Goal: Complete application form

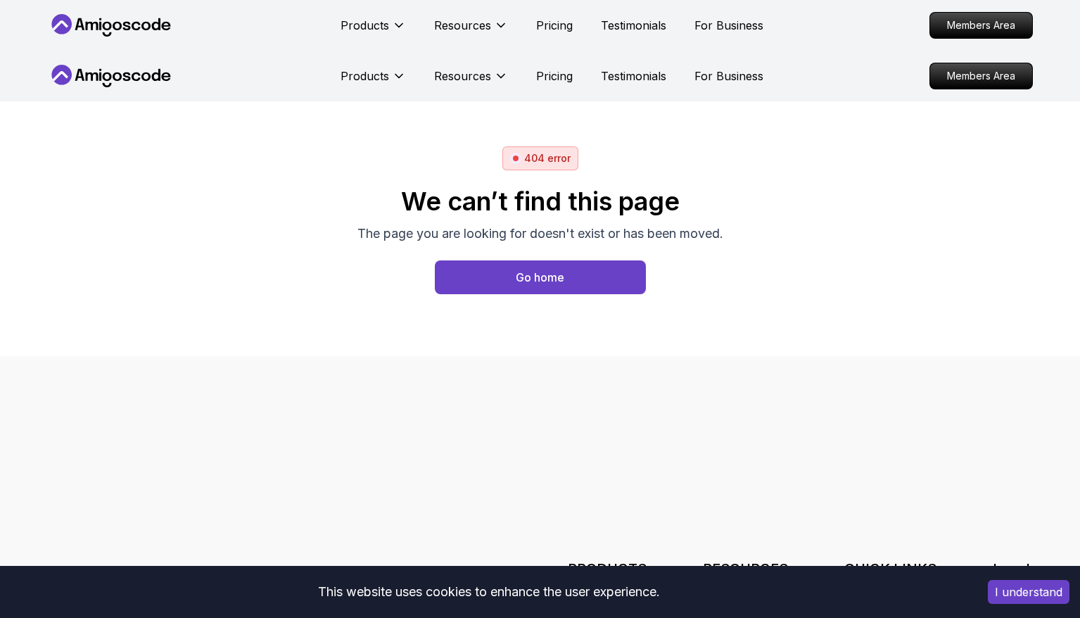
click at [502, 297] on div "We can’t find this page The page you are looking for doesn't exist or has been …" at bounding box center [540, 240] width 366 height 141
click at [495, 278] on button "Go home" at bounding box center [540, 277] width 211 height 34
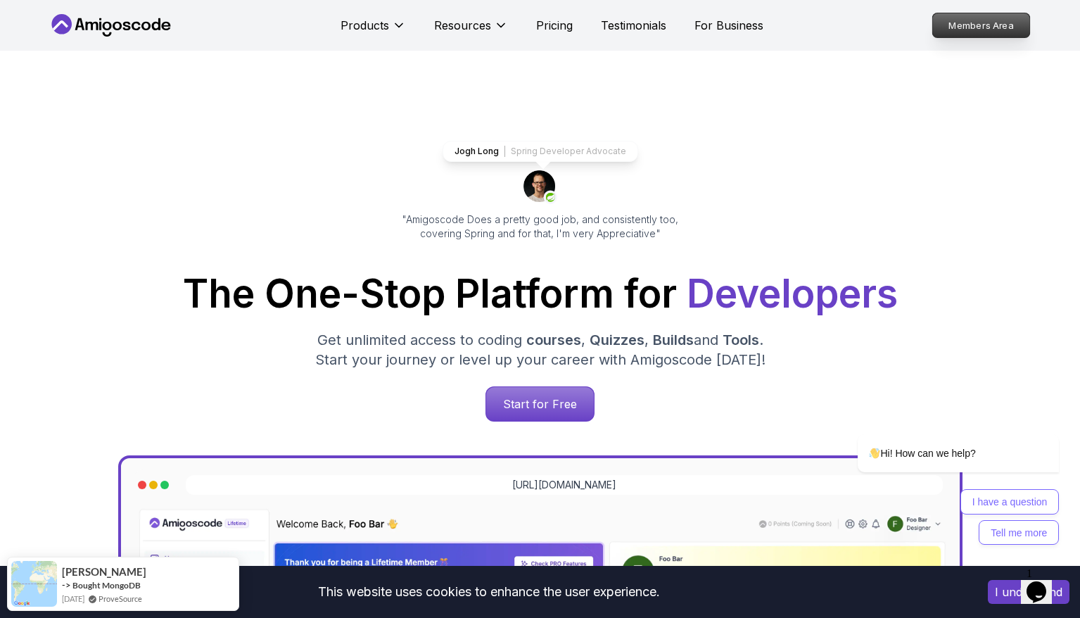
click at [959, 20] on p "Members Area" at bounding box center [980, 25] width 97 height 24
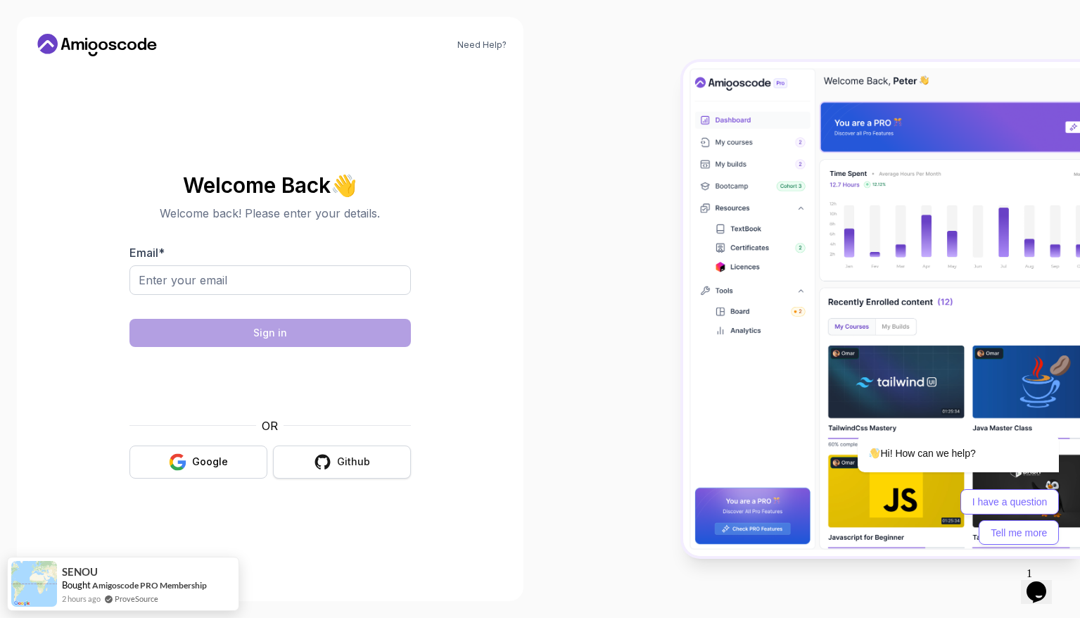
click at [329, 463] on icon "button" at bounding box center [322, 461] width 15 height 15
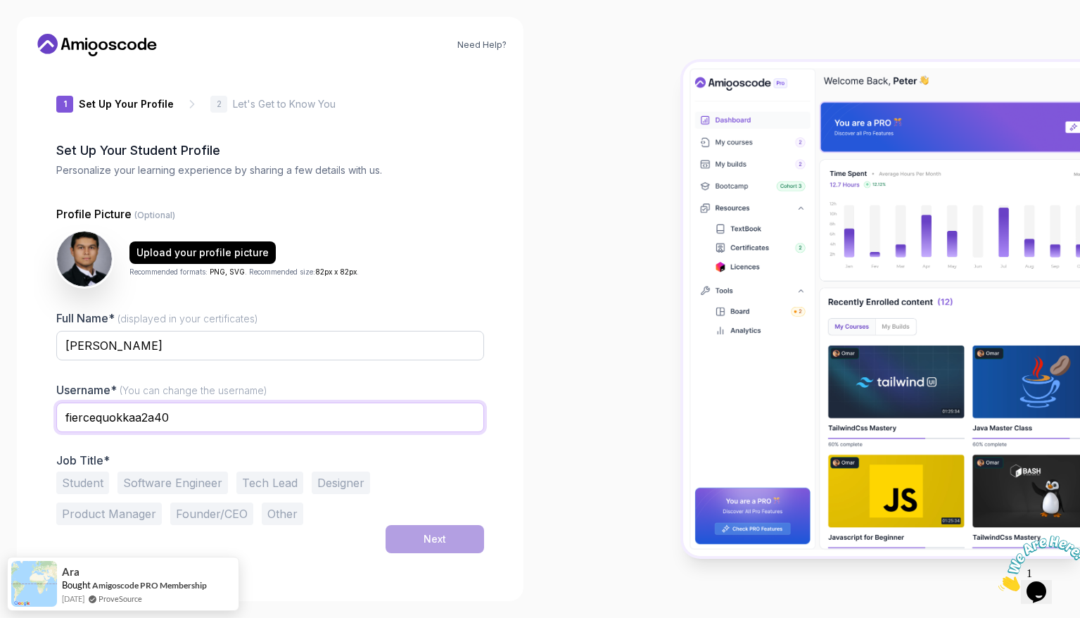
click at [179, 419] on input "fiercequokkaa2a40" at bounding box center [270, 417] width 428 height 30
type input "pedrolucas802"
click at [77, 500] on div "Student Software Engineer Tech Lead Designer Product Manager Founder/CEO Other" at bounding box center [270, 497] width 428 height 53
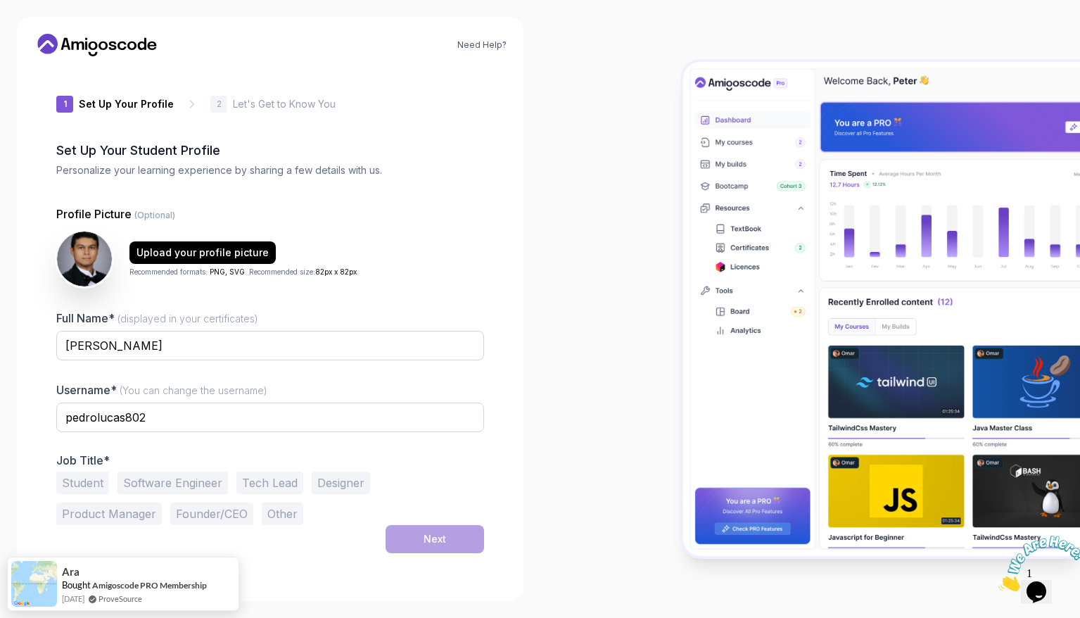
click at [179, 483] on button "Software Engineer" at bounding box center [172, 482] width 110 height 23
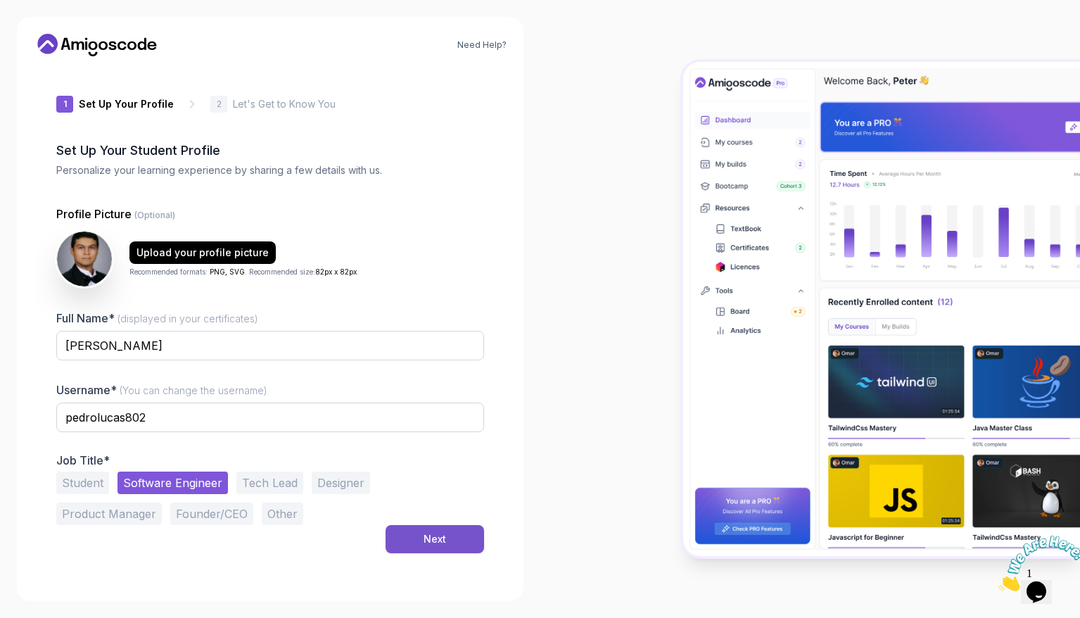
click at [410, 535] on button "Next" at bounding box center [435, 539] width 99 height 28
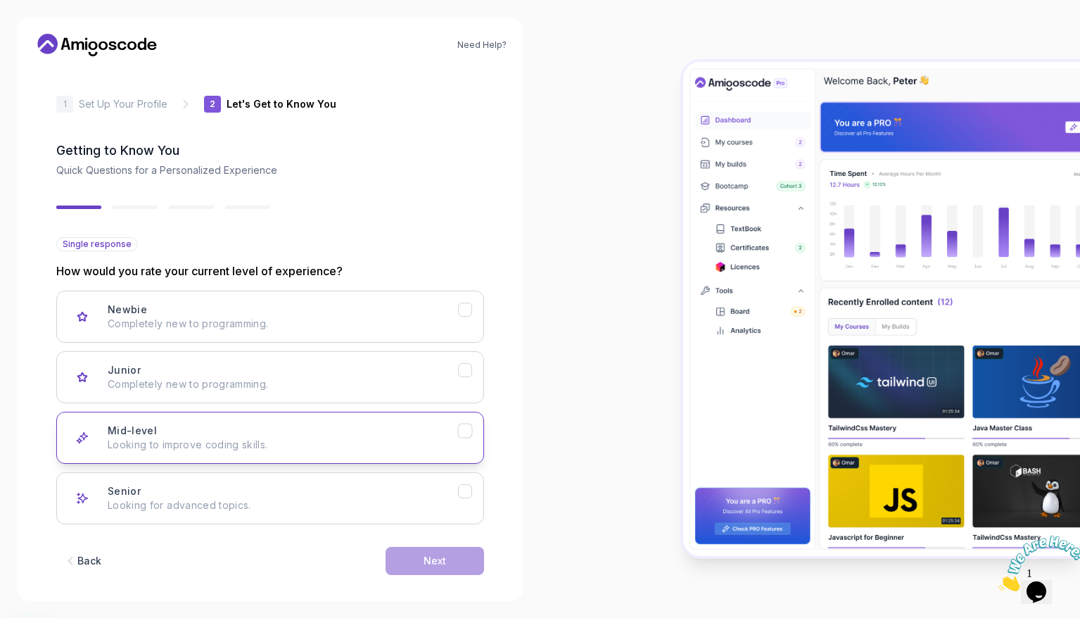
click at [355, 440] on p "Looking to improve coding skills." at bounding box center [283, 445] width 350 height 14
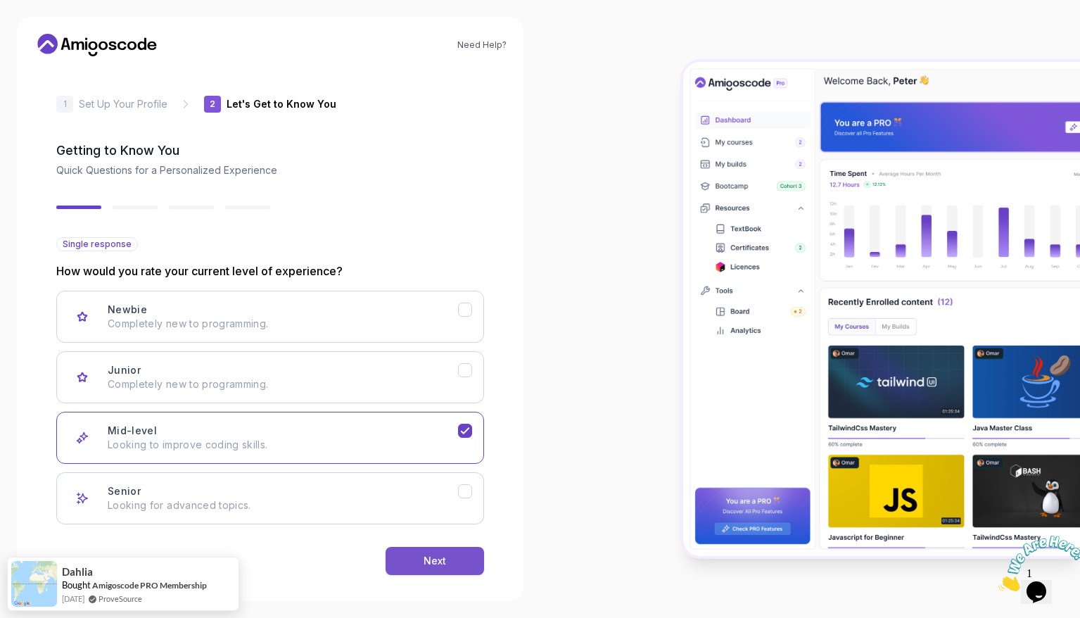
click at [437, 564] on div "Next" at bounding box center [435, 561] width 23 height 14
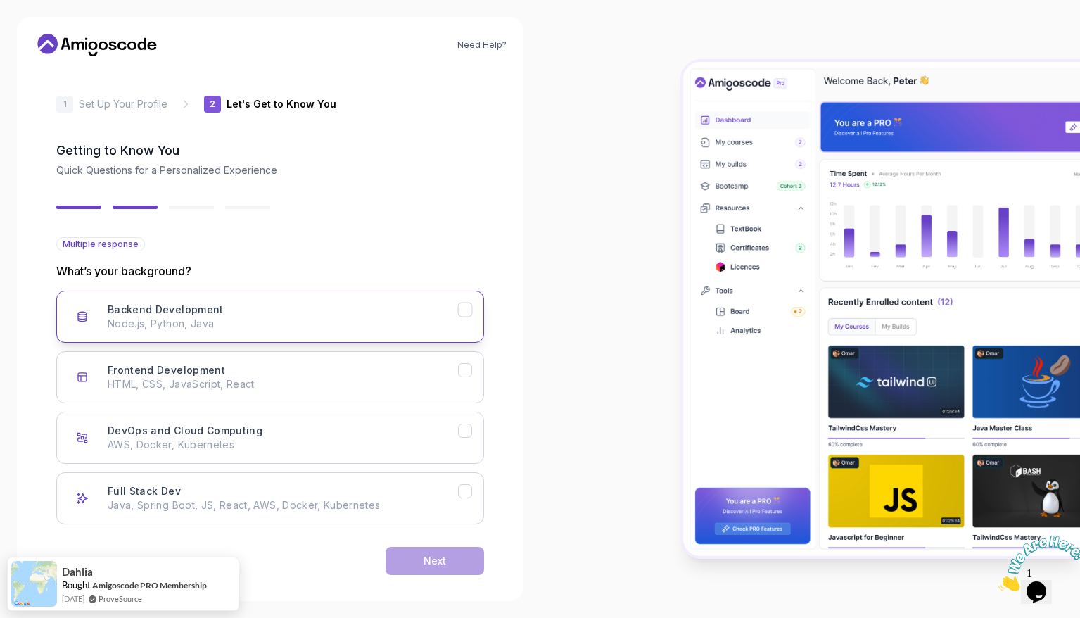
click at [443, 312] on div "Backend Development Node.js, Python, Java" at bounding box center [283, 317] width 350 height 28
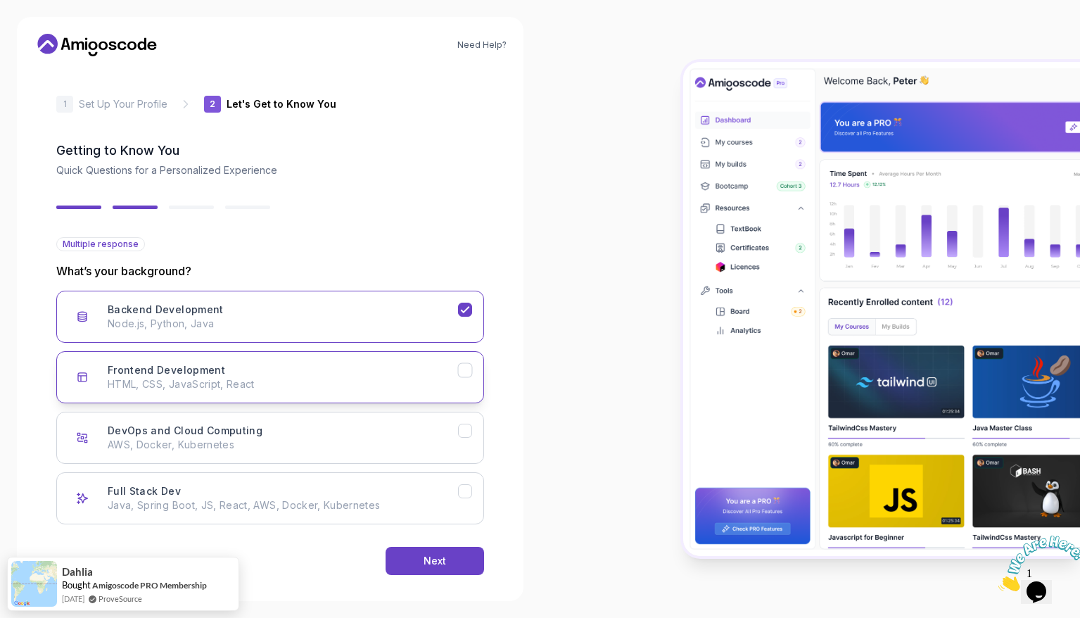
click at [473, 367] on button "Frontend Development HTML, CSS, JavaScript, React" at bounding box center [270, 377] width 428 height 52
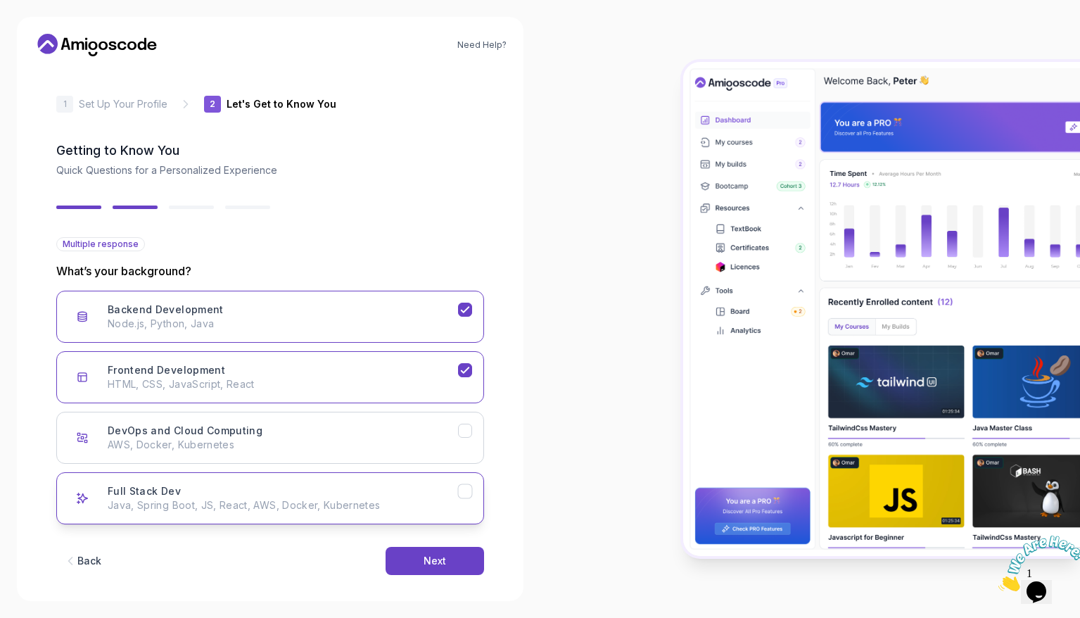
click at [463, 497] on icon "Full Stack Dev" at bounding box center [464, 491] width 13 height 13
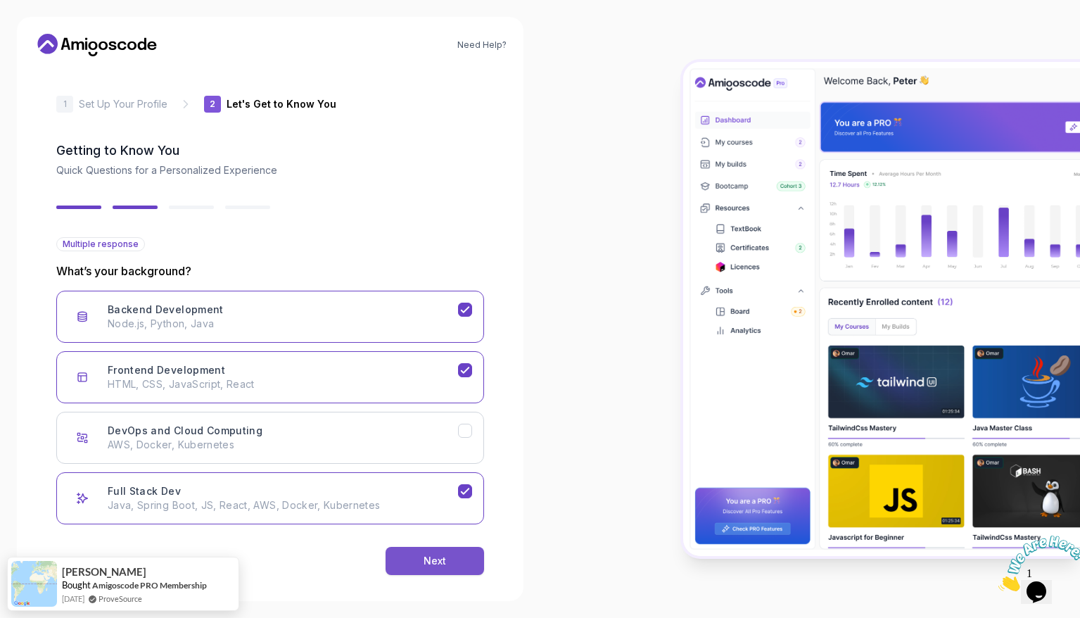
click at [464, 557] on button "Next" at bounding box center [435, 561] width 99 height 28
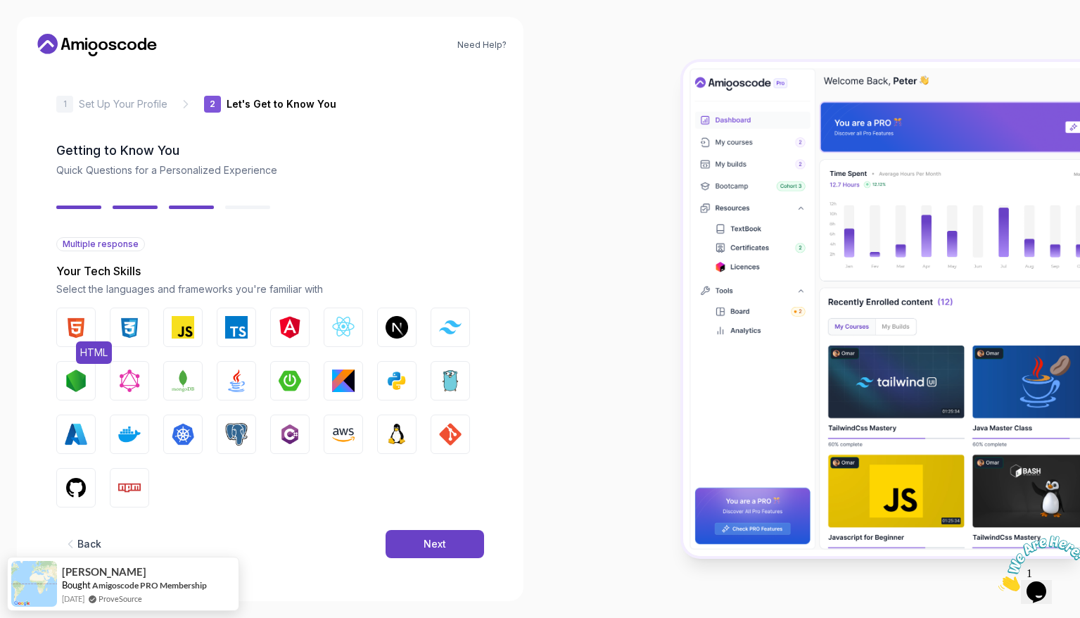
click at [85, 320] on img "button" at bounding box center [76, 327] width 23 height 23
click at [115, 320] on button "CSS" at bounding box center [129, 326] width 39 height 39
click at [184, 324] on img "button" at bounding box center [183, 327] width 23 height 23
click at [215, 324] on div "HTML CSS JavaScript TypeScript Angular React.js Next.js Tailwind CSS Node.js Gr…" at bounding box center [270, 407] width 428 height 200
click at [230, 329] on img "button" at bounding box center [236, 327] width 23 height 23
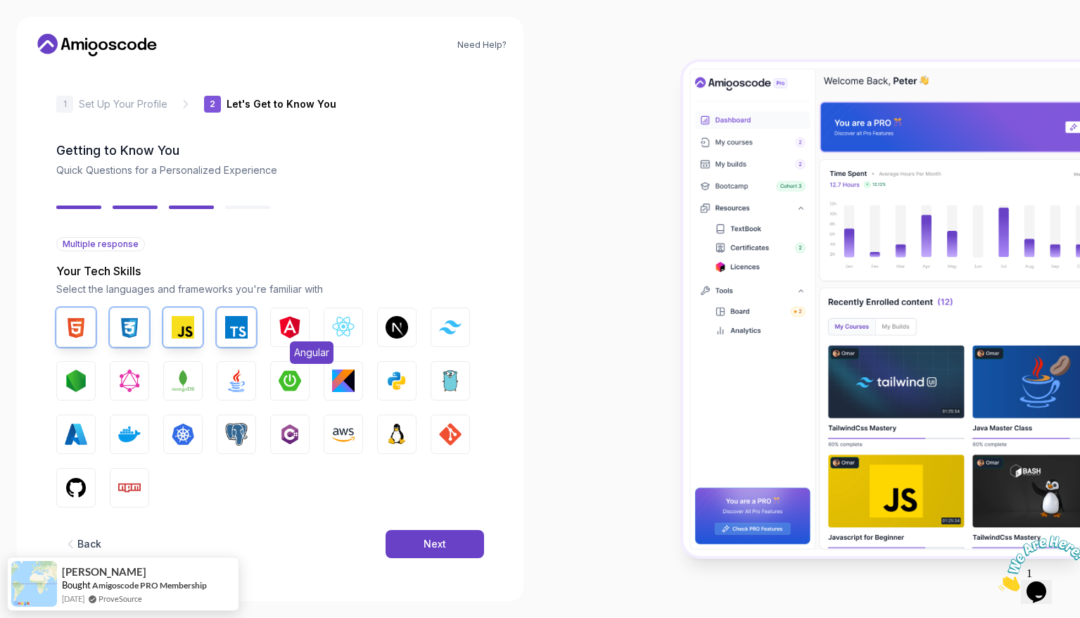
click at [301, 324] on button "Angular" at bounding box center [289, 326] width 39 height 39
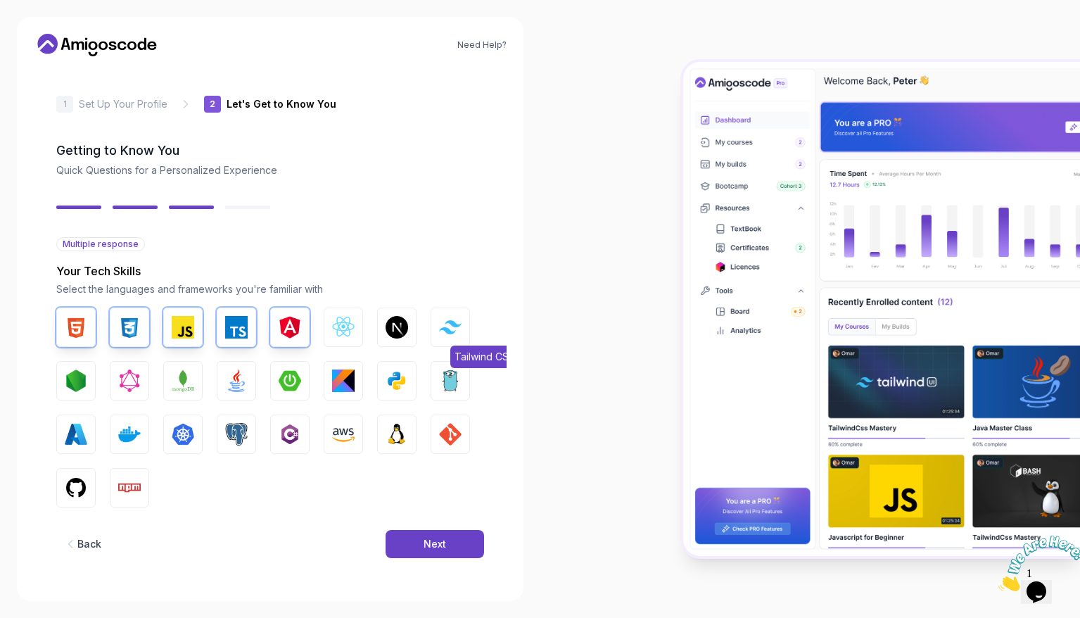
click at [450, 319] on button "Tailwind CSS" at bounding box center [450, 326] width 39 height 39
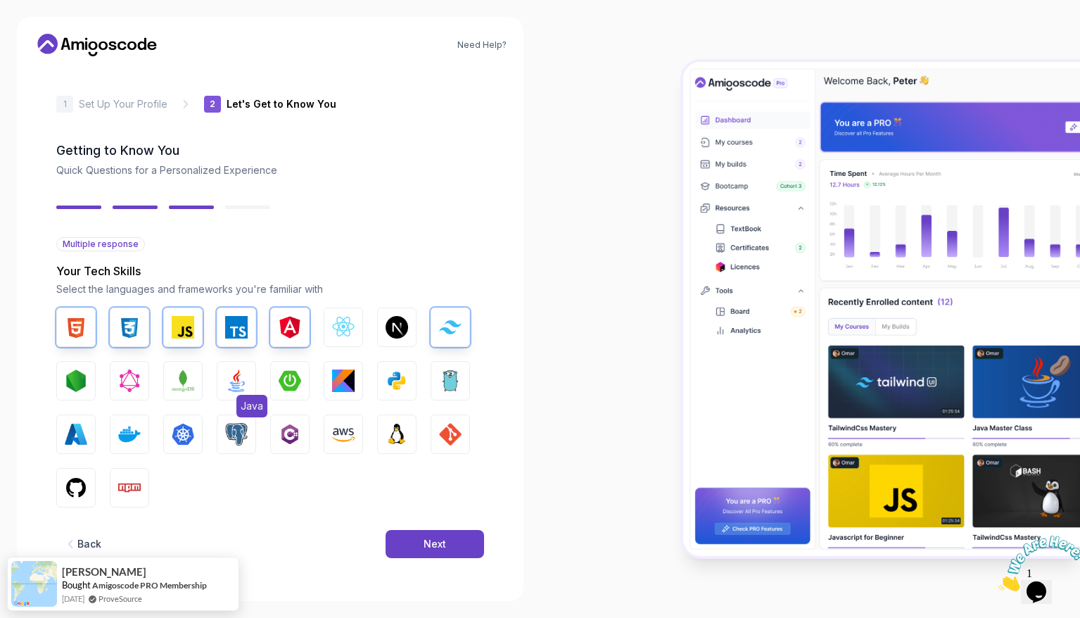
click at [218, 386] on button "Java" at bounding box center [236, 380] width 39 height 39
click at [300, 398] on span "Spring Boot" at bounding box center [321, 406] width 63 height 23
click at [335, 392] on button "Kotlin" at bounding box center [343, 380] width 39 height 39
click at [408, 394] on button "Python" at bounding box center [396, 380] width 39 height 39
click at [400, 432] on img "button" at bounding box center [397, 434] width 23 height 23
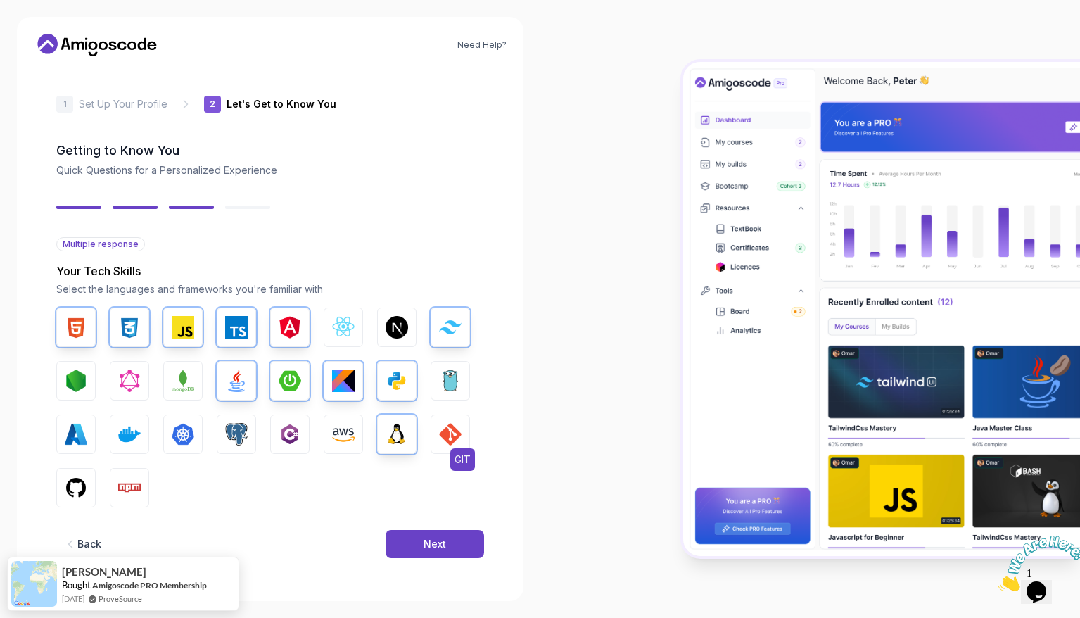
click at [440, 432] on img "button" at bounding box center [450, 434] width 23 height 23
click at [356, 433] on button "AWS" at bounding box center [343, 433] width 39 height 39
click at [230, 436] on img "button" at bounding box center [236, 434] width 23 height 23
click at [146, 432] on button "Docker" at bounding box center [129, 433] width 39 height 39
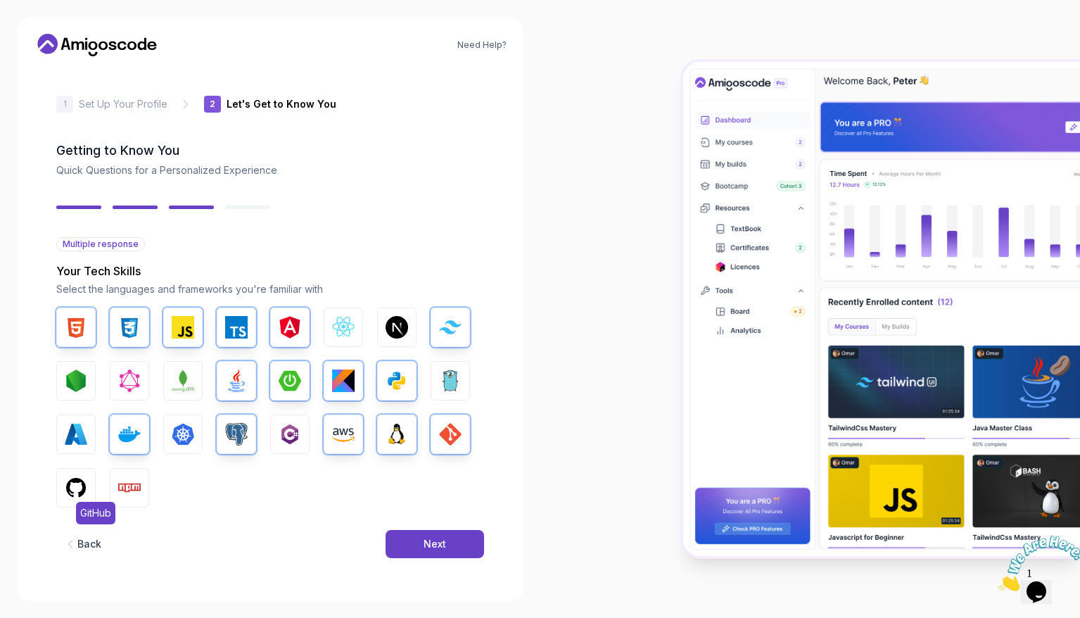
click at [80, 503] on span "GitHub" at bounding box center [95, 513] width 39 height 23
click at [115, 502] on span "GitHub" at bounding box center [95, 513] width 39 height 23
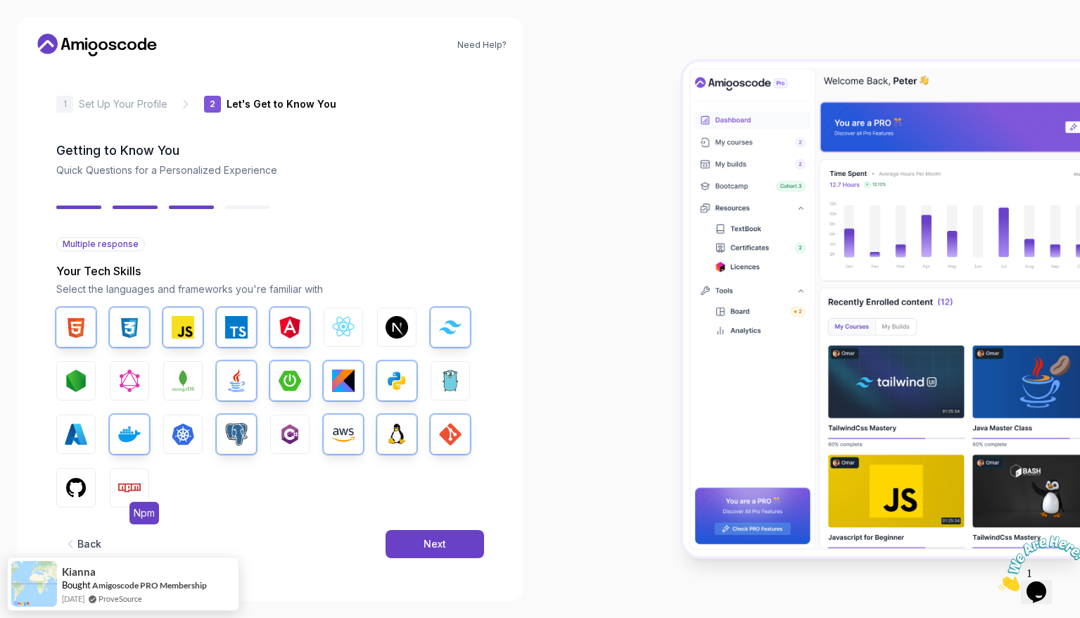
click at [140, 493] on img "button" at bounding box center [129, 487] width 23 height 23
click at [94, 490] on button "GitHub" at bounding box center [75, 487] width 39 height 39
click at [400, 532] on button "Next" at bounding box center [435, 544] width 99 height 28
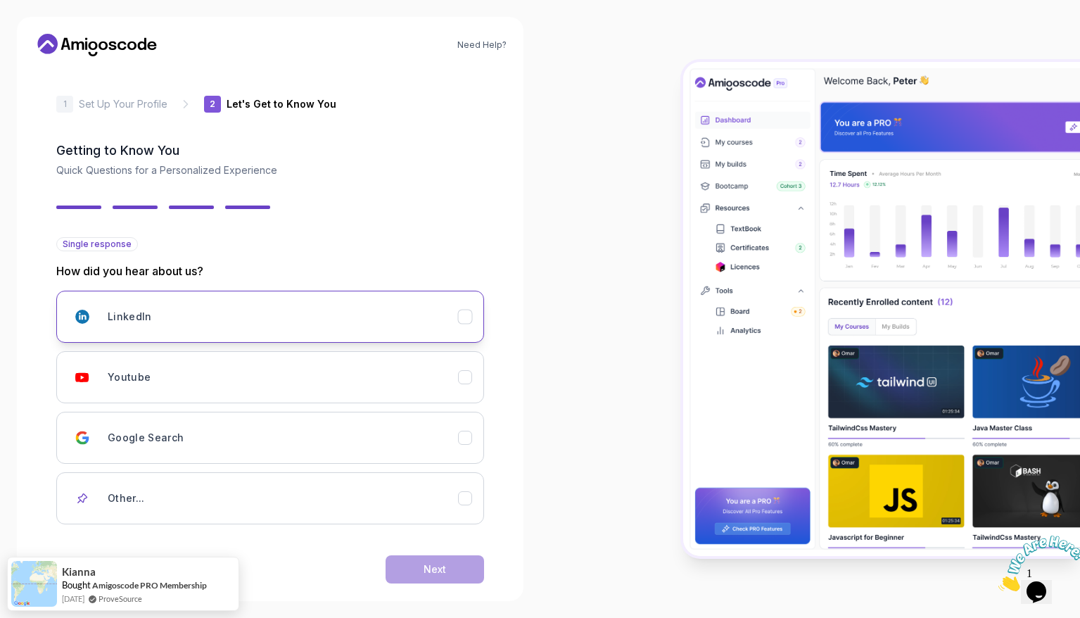
click at [467, 324] on button "LinkedIn" at bounding box center [270, 317] width 428 height 52
click at [457, 567] on button "Next" at bounding box center [435, 569] width 99 height 28
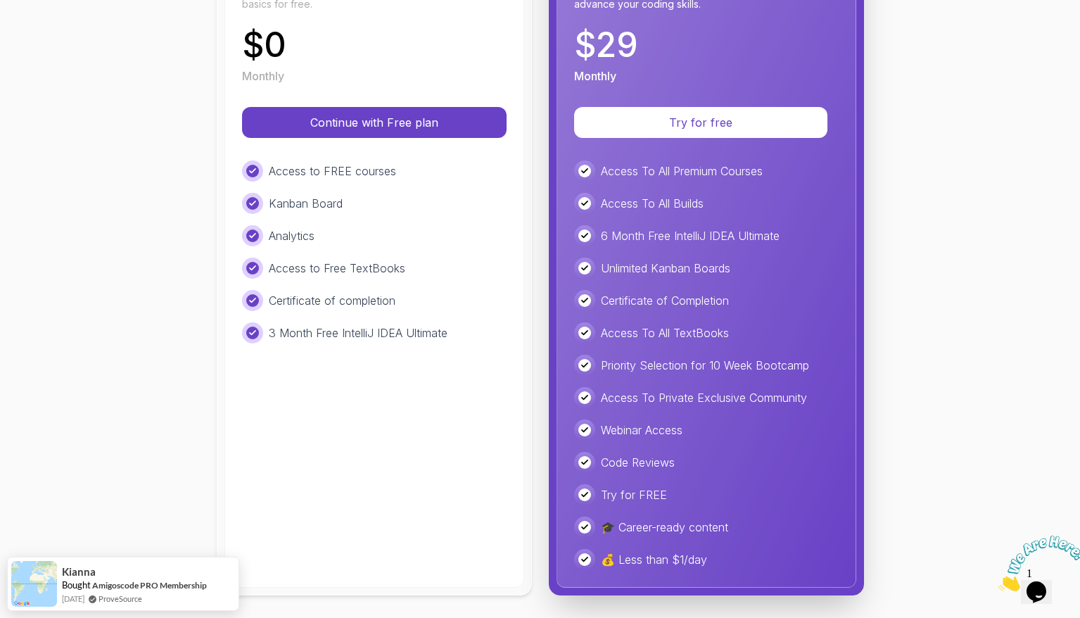
click at [457, 567] on div "Free Ideal for beginners exploring coding and learning the basics for free. $ 0…" at bounding box center [374, 255] width 300 height 664
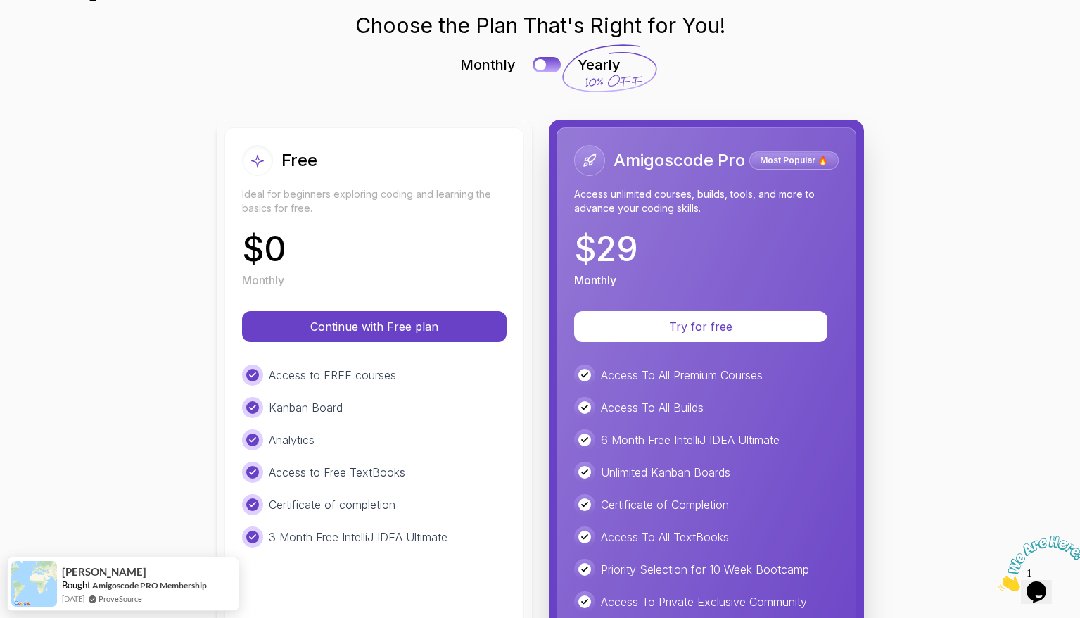
scroll to position [74, 0]
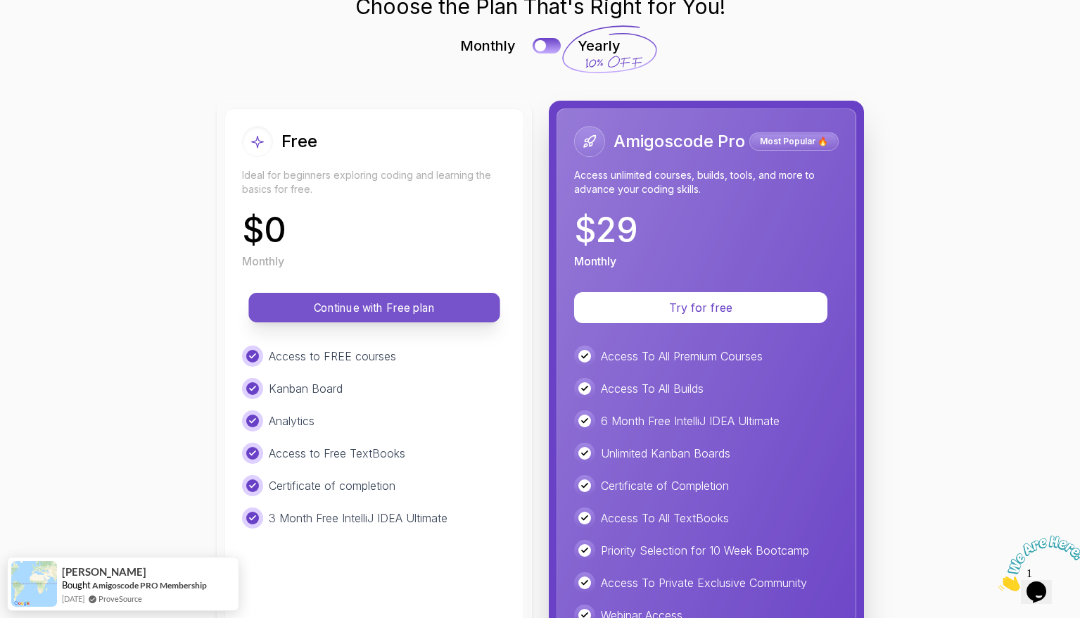
click at [425, 302] on p "Continue with Free plan" at bounding box center [375, 308] width 220 height 16
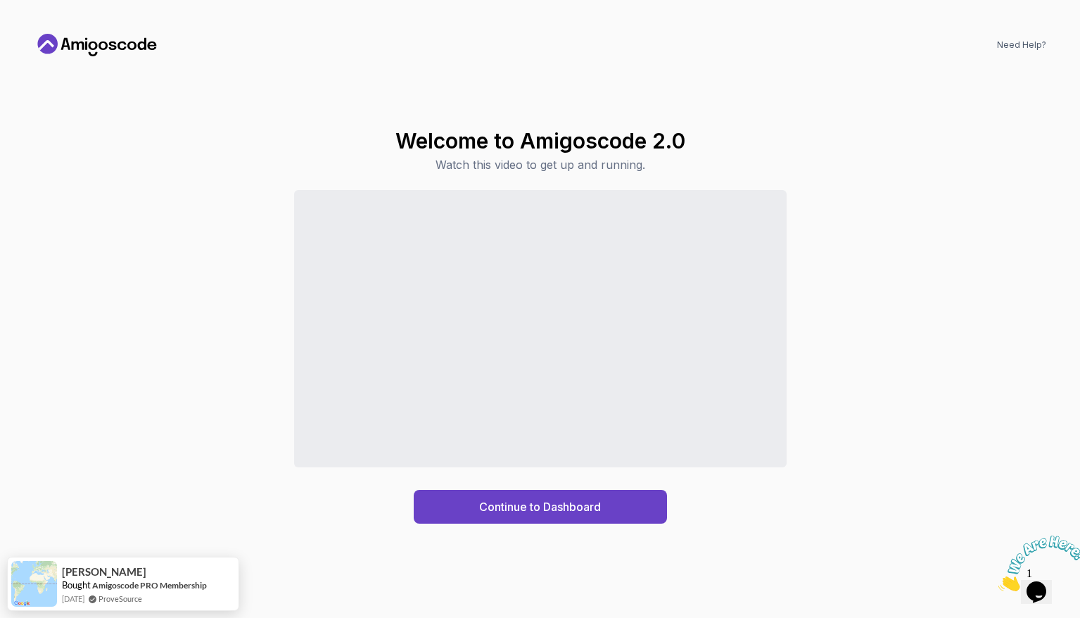
scroll to position [0, 0]
click at [472, 509] on button "Continue to Dashboard" at bounding box center [540, 507] width 253 height 34
